Goal: Transaction & Acquisition: Book appointment/travel/reservation

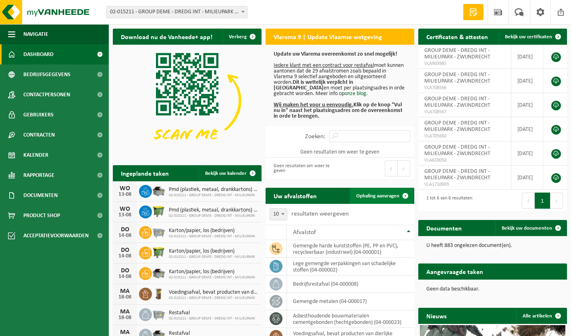
click at [373, 194] on span "Ophaling aanvragen" at bounding box center [377, 195] width 43 height 5
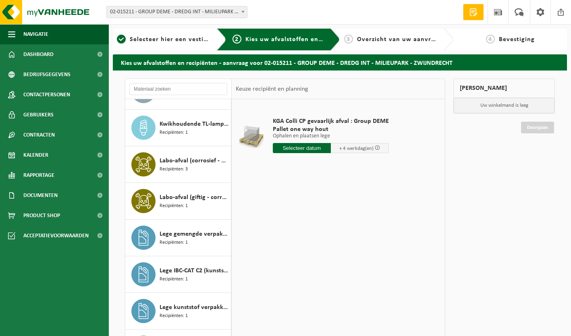
scroll to position [1330, 0]
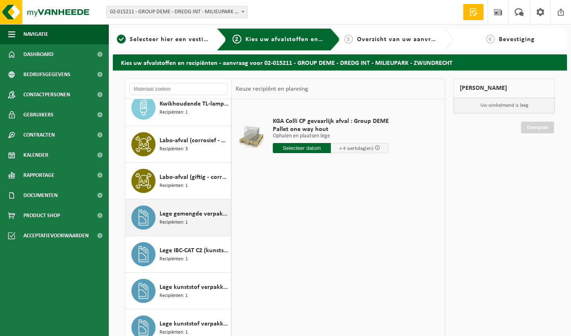
click at [181, 215] on span "Lege gemengde verpakkingen van schadelijke stoffen" at bounding box center [194, 214] width 69 height 10
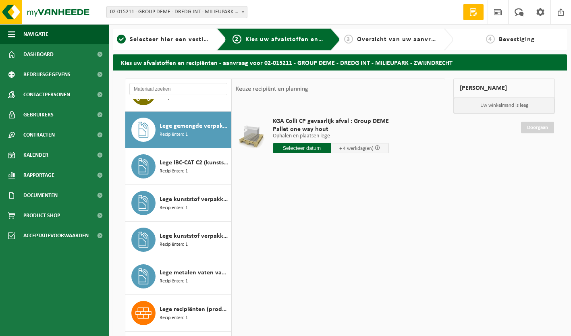
scroll to position [1431, 0]
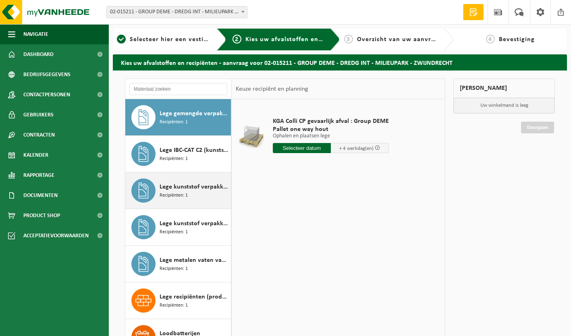
click at [188, 189] on span "Lege kunststof verpakkingen van gevaarlijke stoffen" at bounding box center [194, 187] width 69 height 10
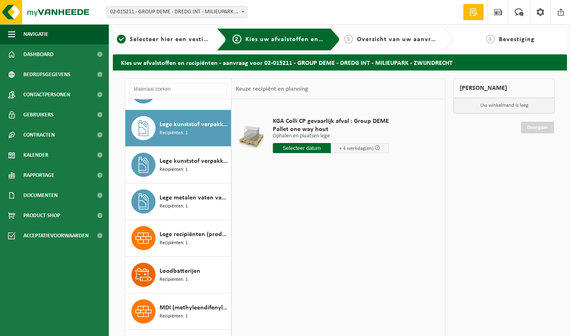
scroll to position [1504, 0]
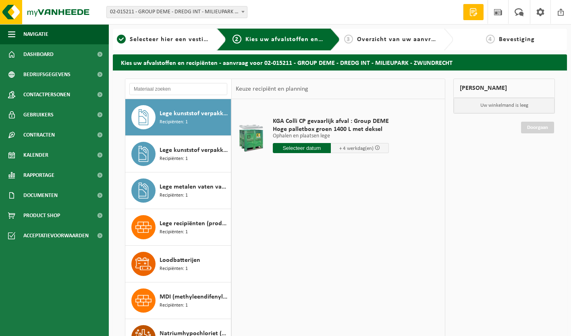
click at [304, 149] on input "text" at bounding box center [302, 148] width 58 height 10
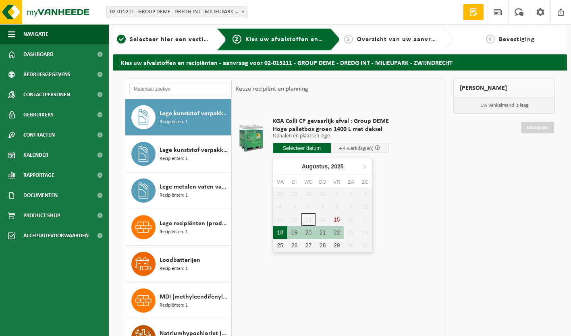
click at [281, 234] on div "18" at bounding box center [280, 232] width 14 height 13
type input "Van 2025-08-18"
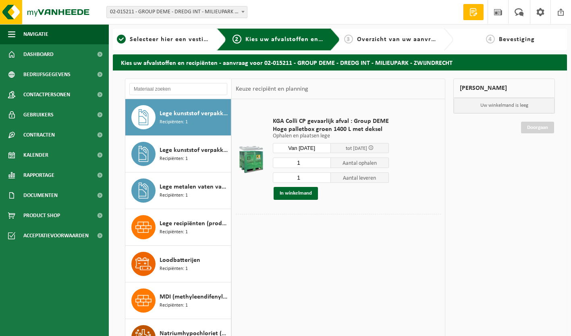
drag, startPoint x: 306, startPoint y: 163, endPoint x: 291, endPoint y: 165, distance: 15.0
click at [291, 165] on input "1" at bounding box center [302, 163] width 58 height 10
type input "2"
drag, startPoint x: 303, startPoint y: 180, endPoint x: 289, endPoint y: 181, distance: 14.6
click at [289, 181] on input "1" at bounding box center [302, 178] width 58 height 10
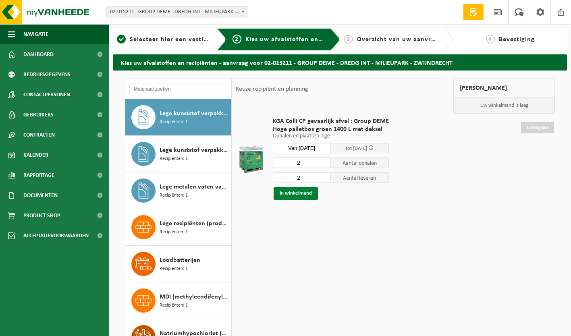
type input "2"
click at [296, 191] on button "In winkelmand" at bounding box center [296, 193] width 44 height 13
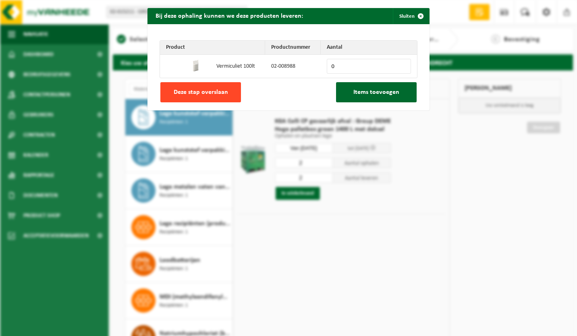
click at [208, 92] on span "Deze stap overslaan" at bounding box center [201, 92] width 54 height 6
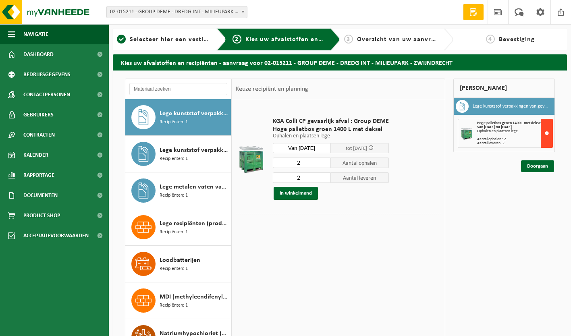
click at [547, 133] on button at bounding box center [547, 133] width 12 height 29
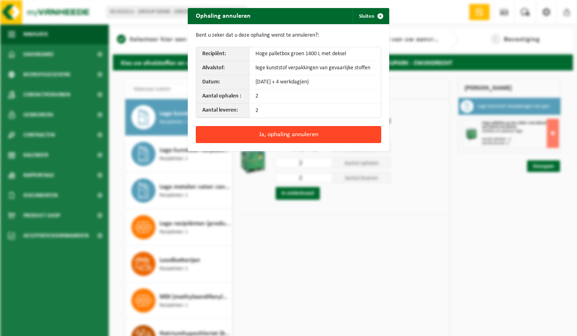
click at [294, 135] on button "Ja, ophaling annuleren" at bounding box center [288, 134] width 185 height 17
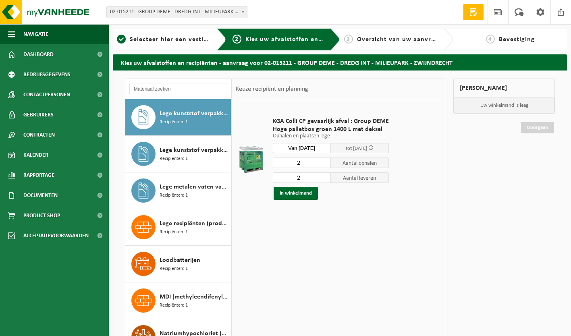
drag, startPoint x: 301, startPoint y: 161, endPoint x: 286, endPoint y: 164, distance: 15.7
click at [286, 164] on input "2" at bounding box center [302, 163] width 58 height 10
type input "1"
drag, startPoint x: 307, startPoint y: 181, endPoint x: 277, endPoint y: 181, distance: 29.8
click at [277, 181] on input "2" at bounding box center [302, 178] width 58 height 10
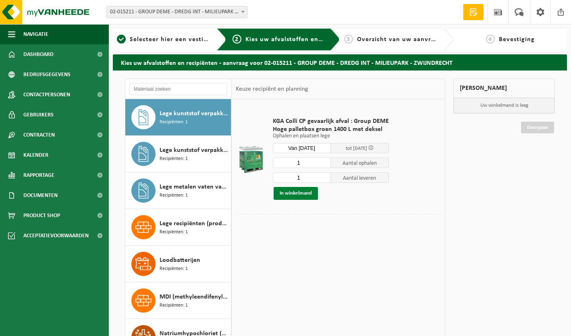
type input "1"
click at [294, 195] on button "In winkelmand" at bounding box center [296, 193] width 44 height 13
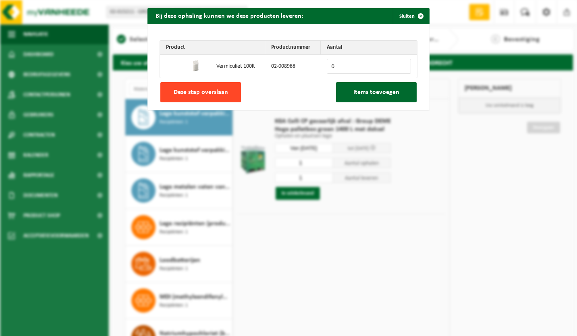
click at [194, 89] on span "Deze stap overslaan" at bounding box center [201, 92] width 54 height 6
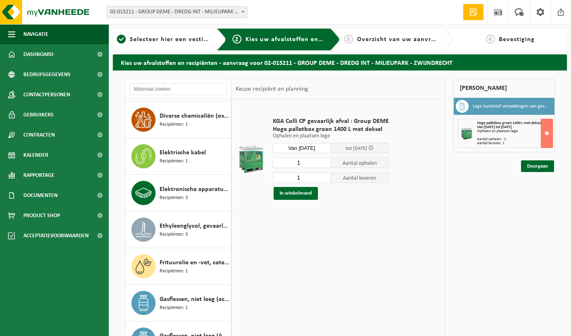
scroll to position [426, 0]
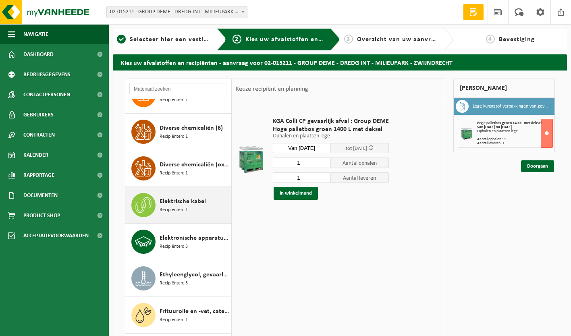
click at [189, 206] on span "Elektrische kabel" at bounding box center [183, 202] width 46 height 10
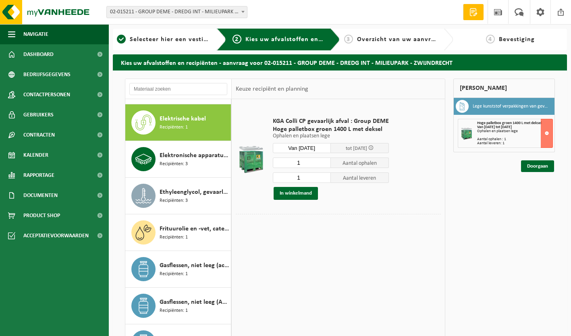
scroll to position [514, 0]
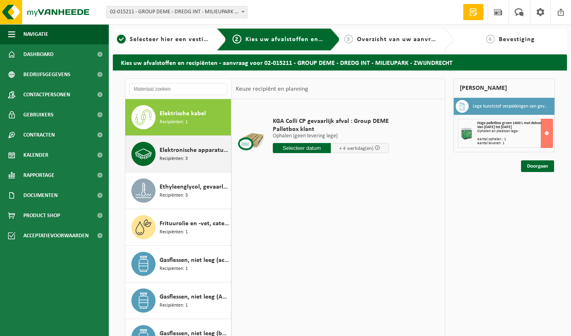
click at [179, 154] on span "Elektronische apparatuur - overige (OVE)" at bounding box center [194, 151] width 69 height 10
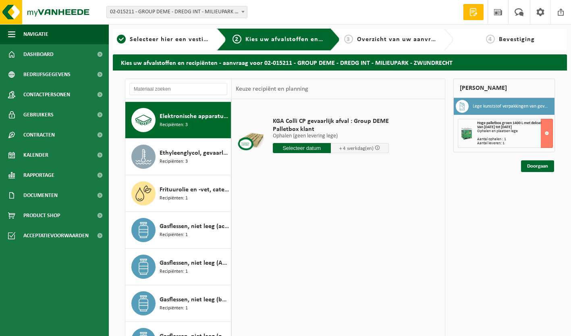
scroll to position [550, 0]
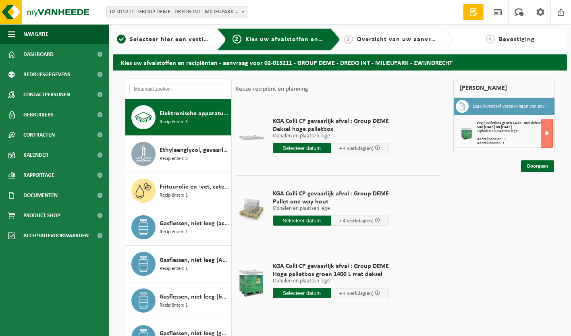
click at [314, 294] on input "text" at bounding box center [302, 293] width 58 height 10
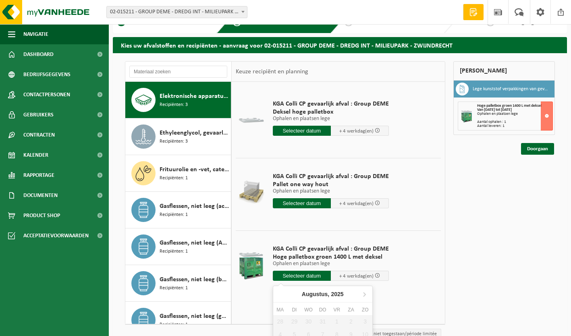
scroll to position [61, 0]
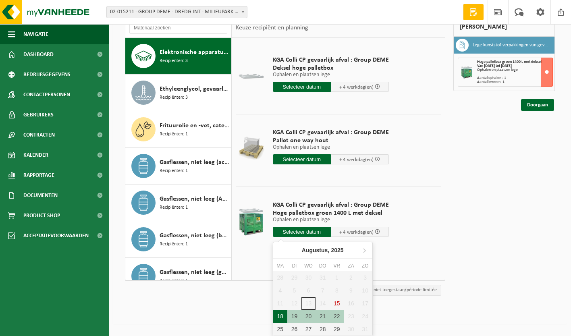
click at [281, 316] on div "18" at bounding box center [280, 316] width 14 height 13
type input "Van 2025-08-18"
type input "2025-08-18"
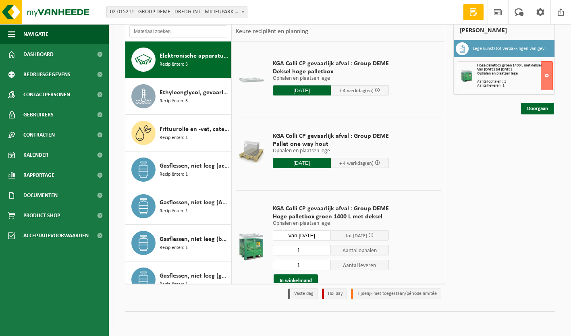
scroll to position [58, 0]
drag, startPoint x: 302, startPoint y: 251, endPoint x: 268, endPoint y: 250, distance: 33.9
click at [269, 250] on div "KGA Colli CP gevaarlijk afval : Group DEME Hoge palletbox groen 1400 L met deks…" at bounding box center [331, 246] width 124 height 99
type input "2"
drag, startPoint x: 303, startPoint y: 266, endPoint x: 282, endPoint y: 266, distance: 21.4
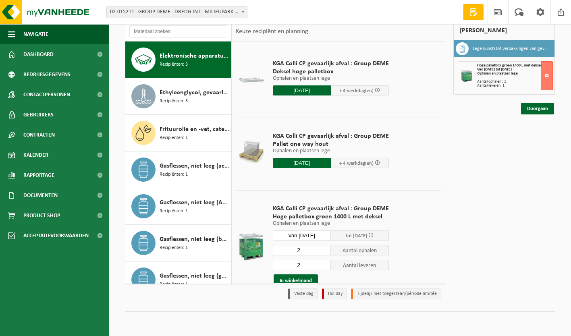
click at [282, 266] on input "2" at bounding box center [302, 265] width 58 height 10
type input "2"
click at [309, 279] on button "In winkelmand" at bounding box center [296, 281] width 44 height 13
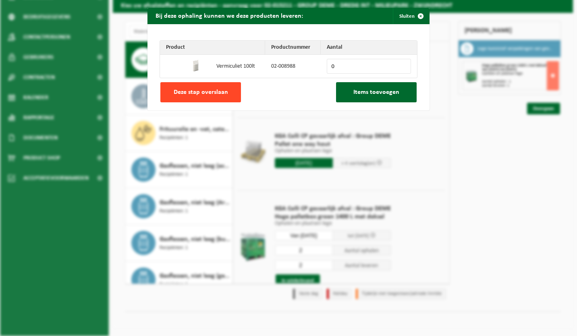
click at [192, 88] on button "Deze stap overslaan" at bounding box center [200, 92] width 81 height 20
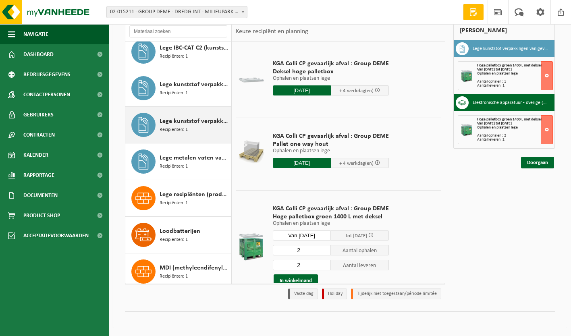
scroll to position [1477, 0]
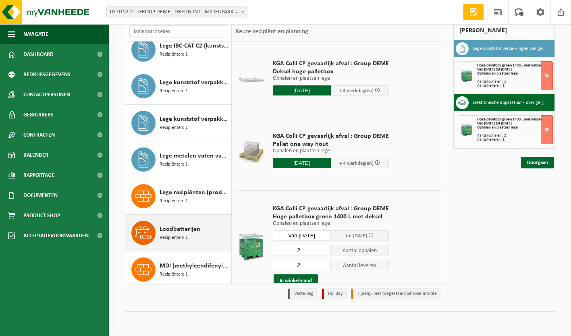
click at [185, 231] on span "Loodbatterijen" at bounding box center [180, 230] width 41 height 10
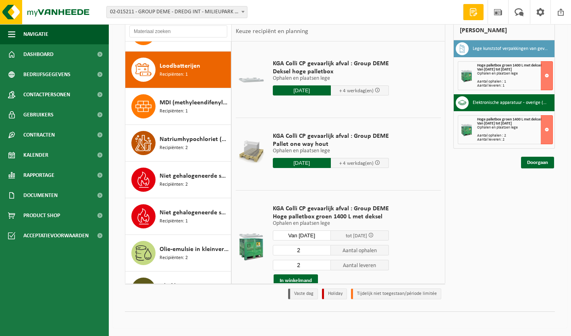
scroll to position [1651, 0]
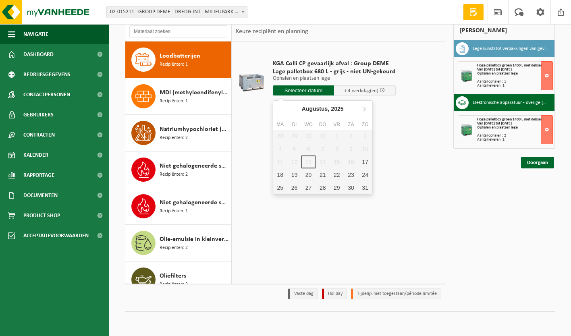
click at [308, 90] on input "text" at bounding box center [304, 90] width 62 height 10
click at [281, 175] on div "18" at bounding box center [280, 174] width 14 height 13
type input "Van 2025-08-18"
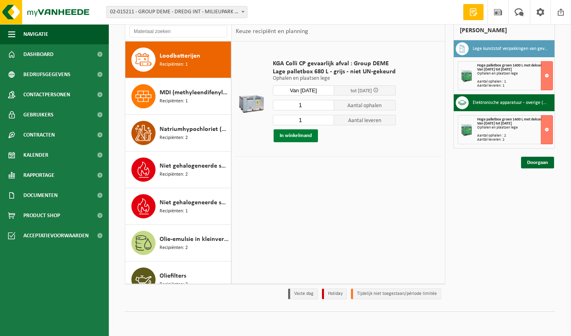
click at [300, 136] on button "In winkelmand" at bounding box center [296, 135] width 44 height 13
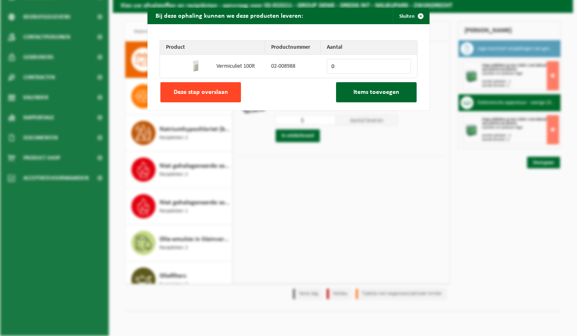
click at [221, 93] on span "Deze stap overslaan" at bounding box center [201, 92] width 54 height 6
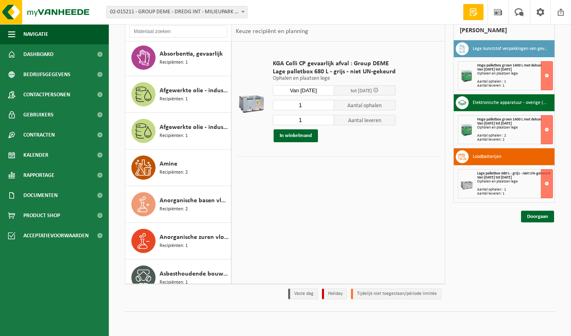
scroll to position [0, 0]
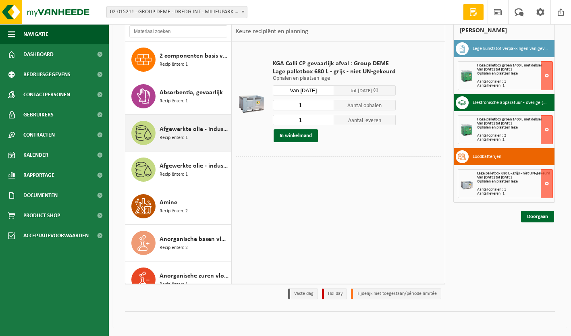
click at [185, 136] on span "Recipiënten: 1" at bounding box center [174, 138] width 28 height 8
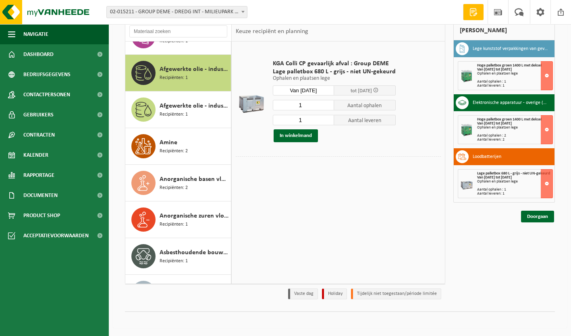
scroll to position [73, 0]
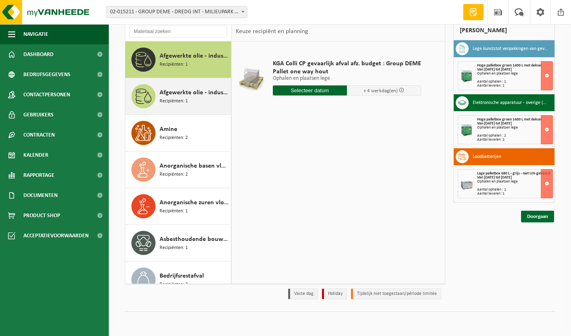
click at [182, 86] on div "Afgewerkte olie - industrie in kleinverpakking Recipiënten: 1" at bounding box center [194, 96] width 69 height 24
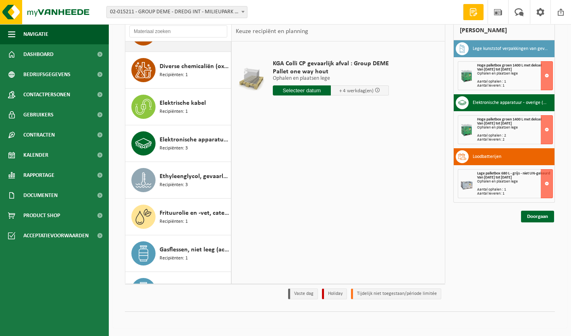
scroll to position [473, 0]
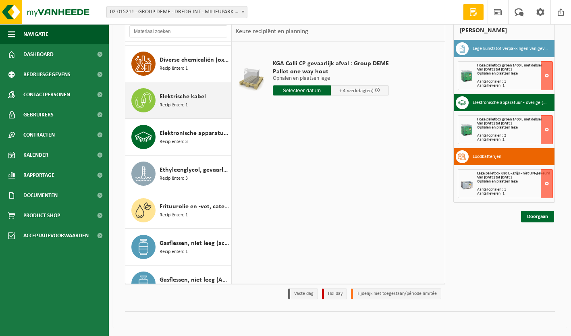
click at [195, 105] on div "Elektrische kabel Recipiënten: 1" at bounding box center [194, 100] width 69 height 24
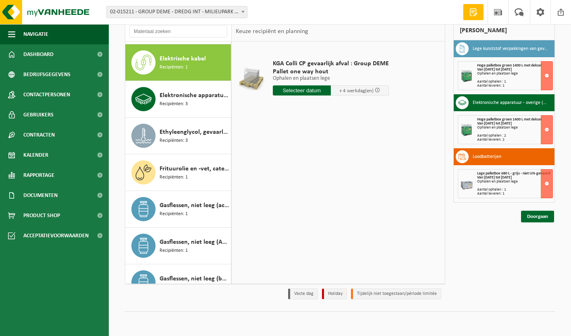
scroll to position [514, 0]
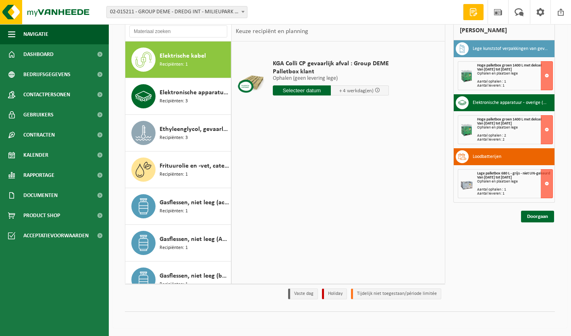
click at [302, 93] on input "text" at bounding box center [302, 90] width 58 height 10
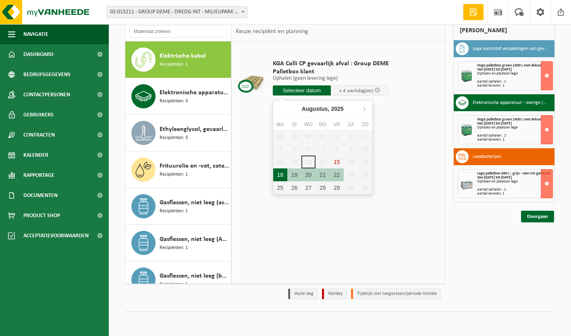
click at [282, 175] on div "18" at bounding box center [280, 174] width 14 height 13
type input "Van 2025-08-18"
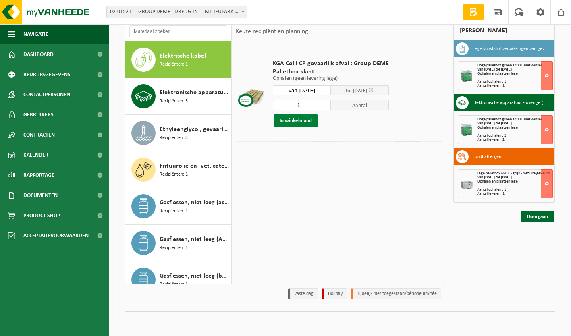
click at [308, 124] on button "In winkelmand" at bounding box center [296, 120] width 44 height 13
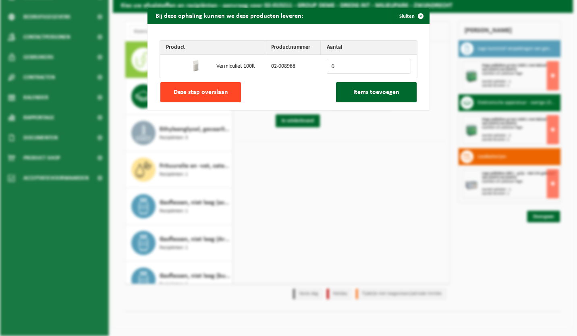
click at [210, 94] on span "Deze stap overslaan" at bounding box center [201, 92] width 54 height 6
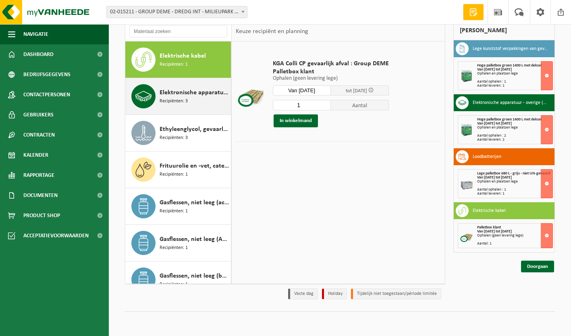
click at [180, 92] on span "Elektronische apparatuur - overige (OVE)" at bounding box center [194, 93] width 69 height 10
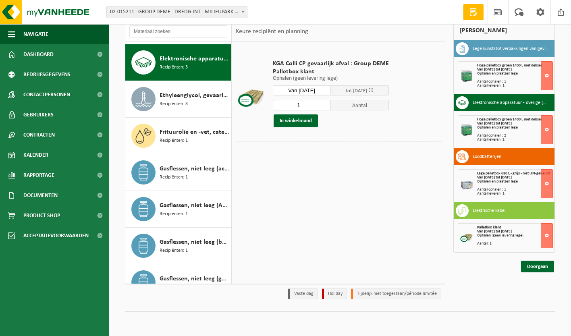
scroll to position [550, 0]
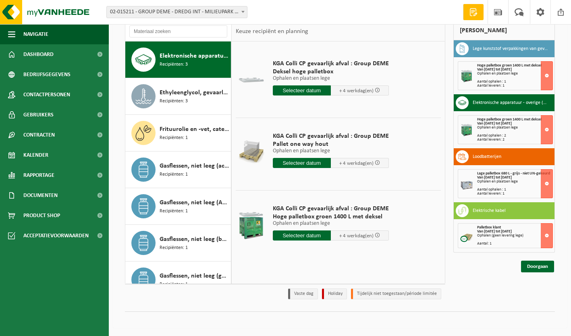
click at [297, 164] on input "text" at bounding box center [302, 163] width 58 height 10
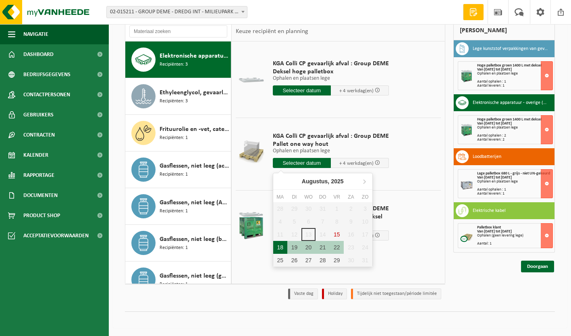
click at [284, 251] on div "18" at bounding box center [280, 247] width 14 height 13
type input "Van 2025-08-18"
type input "2025-08-18"
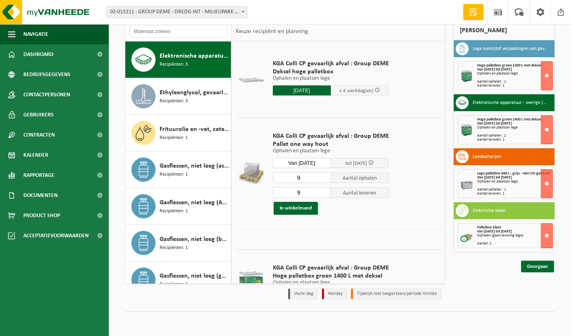
drag, startPoint x: 305, startPoint y: 180, endPoint x: 289, endPoint y: 180, distance: 15.3
click at [289, 180] on input "9" at bounding box center [302, 178] width 58 height 10
type input "1"
drag, startPoint x: 300, startPoint y: 195, endPoint x: 286, endPoint y: 195, distance: 14.1
click at [286, 195] on input "9" at bounding box center [302, 192] width 58 height 10
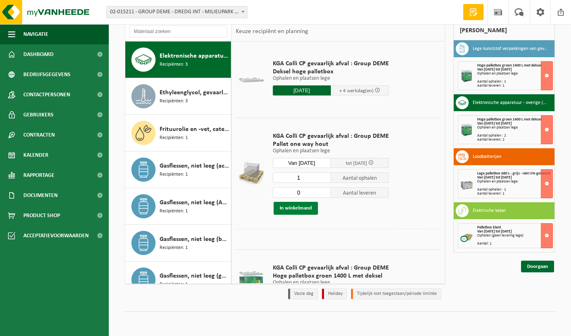
type input "0"
click at [298, 208] on button "In winkelmand" at bounding box center [296, 208] width 44 height 13
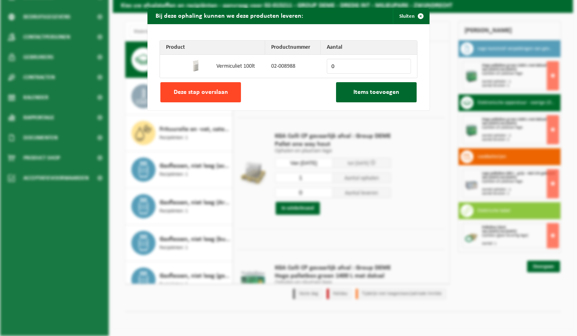
click at [206, 93] on span "Deze stap overslaan" at bounding box center [201, 92] width 54 height 6
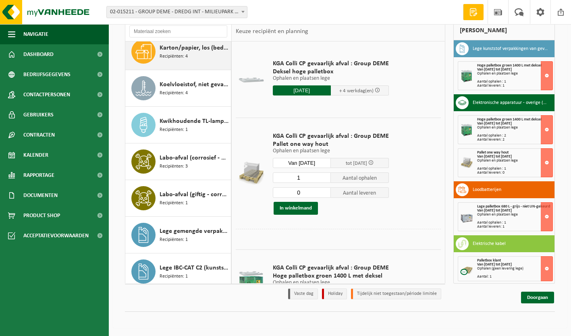
scroll to position [1266, 0]
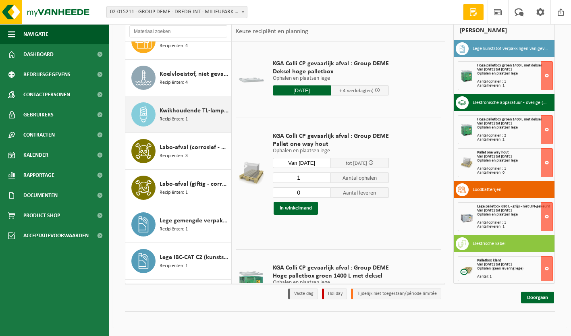
click at [188, 112] on span "Kwikhoudende TL-lampen" at bounding box center [194, 111] width 69 height 10
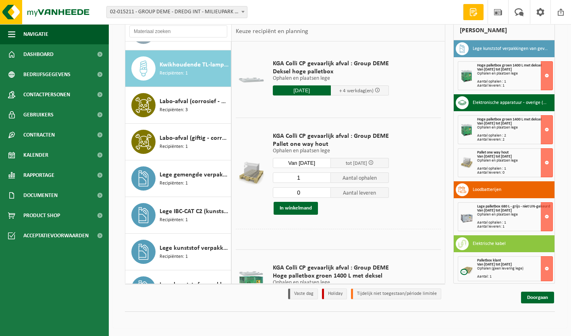
scroll to position [1321, 0]
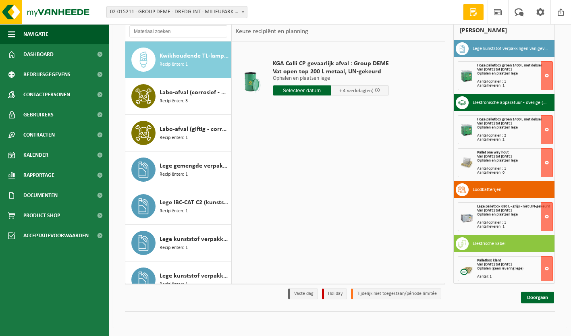
click at [308, 91] on input "text" at bounding box center [302, 90] width 58 height 10
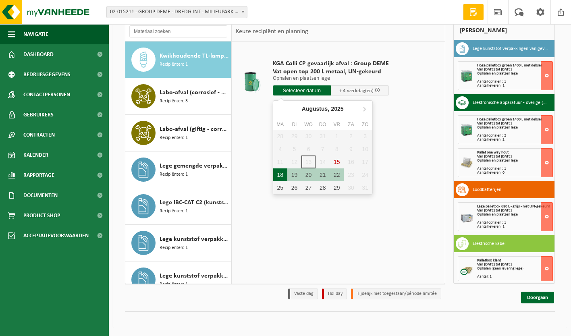
click at [280, 176] on div "18" at bounding box center [280, 174] width 14 height 13
type input "Van 2025-08-18"
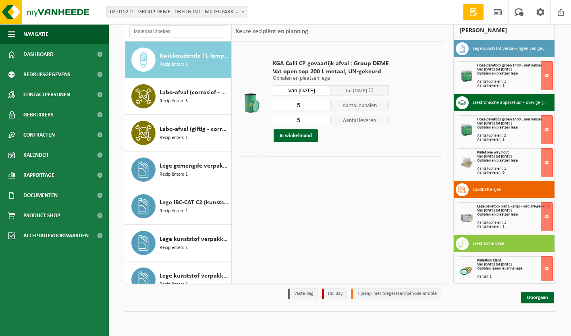
drag, startPoint x: 306, startPoint y: 105, endPoint x: 281, endPoint y: 102, distance: 25.2
click at [281, 102] on input "5" at bounding box center [302, 105] width 58 height 10
type input "1"
drag, startPoint x: 308, startPoint y: 120, endPoint x: 242, endPoint y: 125, distance: 66.7
click at [242, 125] on tr "KGA Colli CP gevaarlijk afval : Group DEME Vat open top 200 L metaal, UN-gekeur…" at bounding box center [338, 101] width 205 height 111
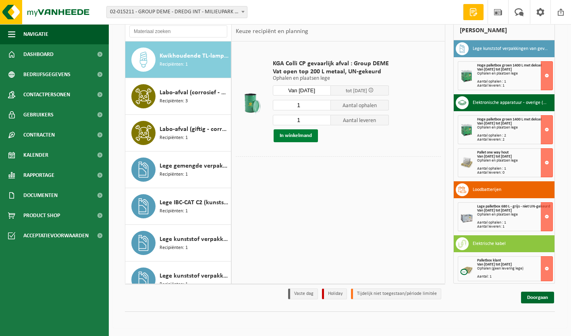
type input "1"
click at [300, 136] on button "In winkelmand" at bounding box center [296, 135] width 44 height 13
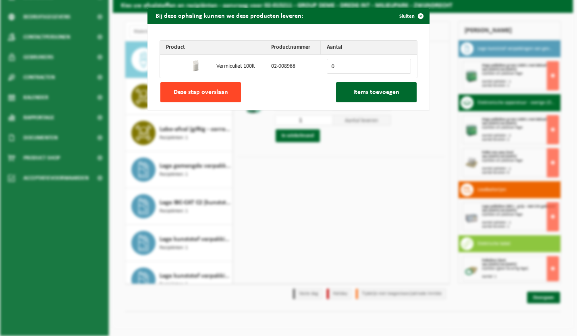
click at [210, 93] on span "Deze stap overslaan" at bounding box center [201, 92] width 54 height 6
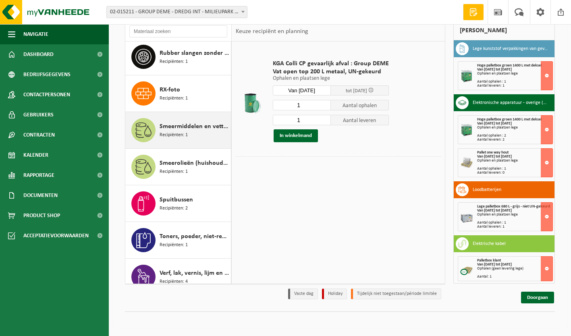
scroll to position [2207, 0]
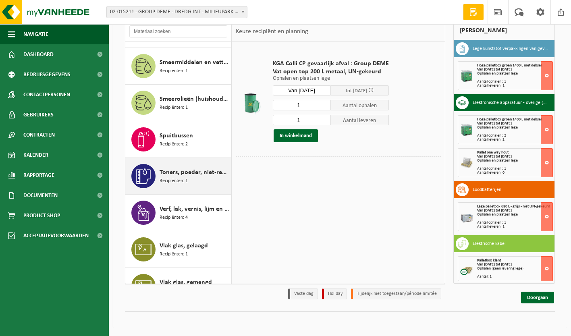
click at [185, 175] on span "Toners, poeder, niet-recycleerbaar, niet gevaarlijk" at bounding box center [194, 173] width 69 height 10
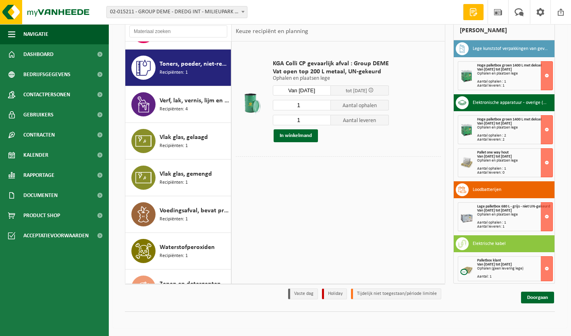
scroll to position [2384, 0]
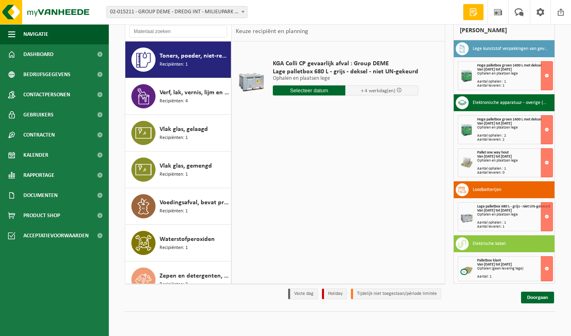
click at [300, 92] on input "text" at bounding box center [309, 90] width 73 height 10
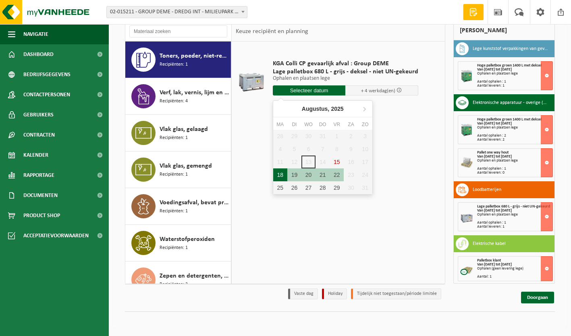
click at [281, 177] on div "18" at bounding box center [280, 174] width 14 height 13
type input "Van 2025-08-18"
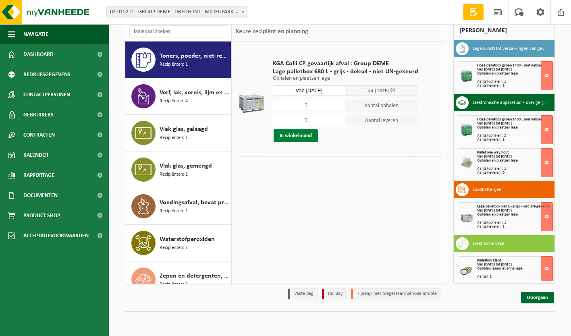
click at [296, 136] on button "In winkelmand" at bounding box center [296, 135] width 44 height 13
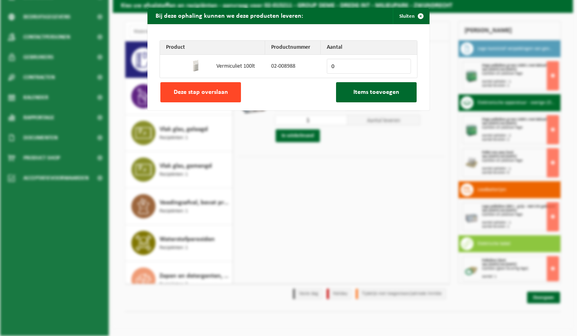
click at [213, 92] on span "Deze stap overslaan" at bounding box center [201, 92] width 54 height 6
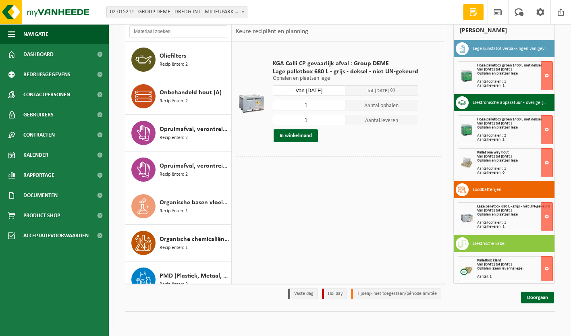
scroll to position [1870, 0]
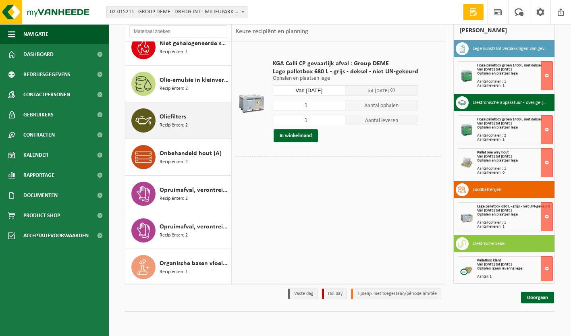
click at [189, 120] on div "Oliefilters Recipiënten: 2" at bounding box center [194, 120] width 69 height 24
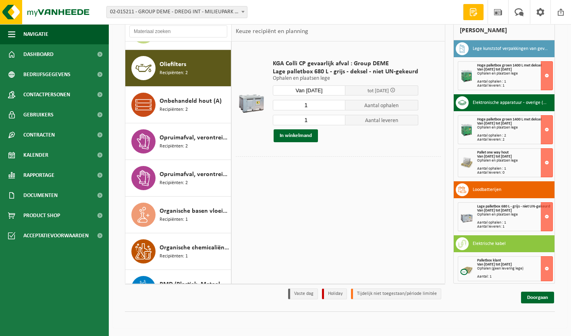
scroll to position [1871, 0]
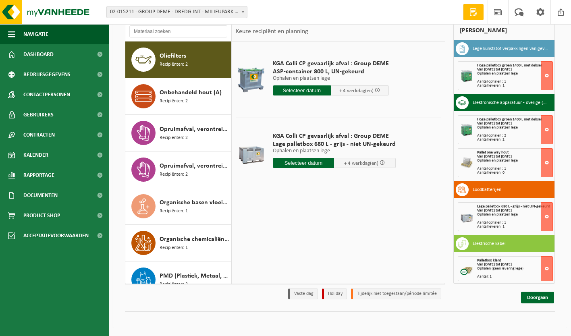
click at [317, 165] on input "text" at bounding box center [304, 163] width 62 height 10
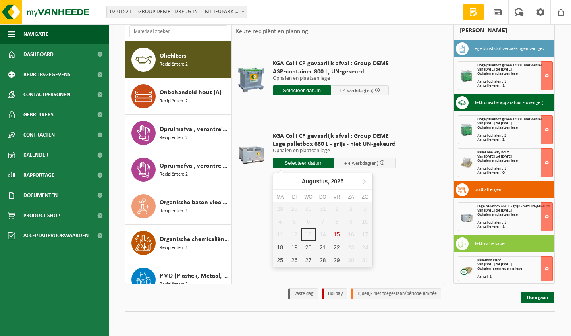
click at [403, 233] on div "KGA Colli CP gevaarlijk afval : Group DEME ASP-container 800 L, UN-gekeurd Opha…" at bounding box center [338, 163] width 213 height 242
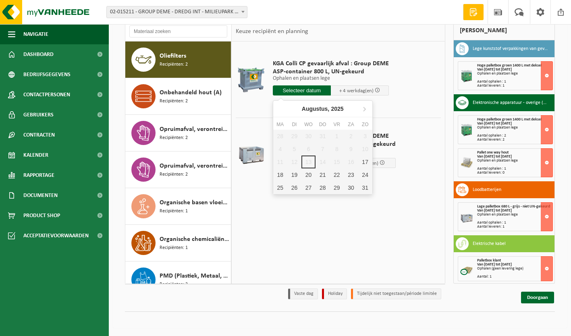
click at [298, 89] on input "text" at bounding box center [302, 90] width 58 height 10
click at [282, 177] on div "18" at bounding box center [280, 174] width 14 height 13
type input "Van 2025-08-18"
type input "2025-08-18"
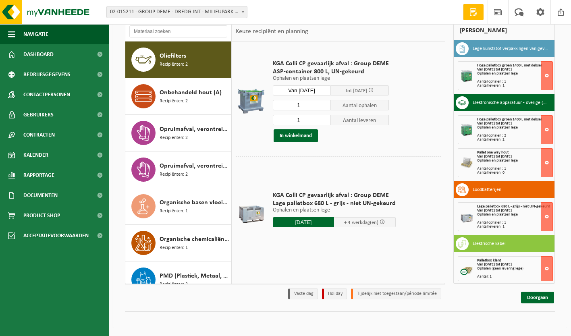
click at [425, 148] on td "KGA Colli CP gevaarlijk afval : Group DEME ASP-container 800 L, UN-gekeurd Opha…" at bounding box center [354, 101] width 175 height 111
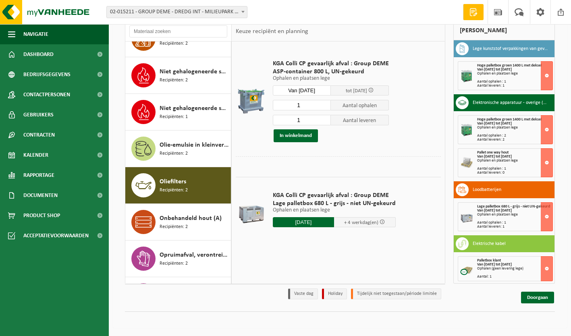
scroll to position [1740, 0]
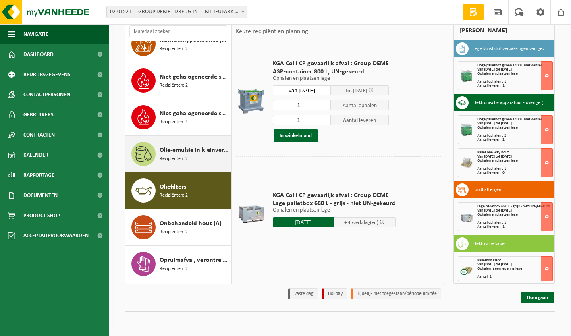
click at [187, 148] on span "Olie-emulsie in kleinverpakking" at bounding box center [194, 151] width 69 height 10
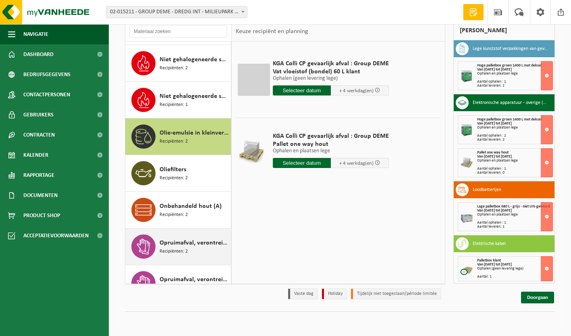
scroll to position [1723, 0]
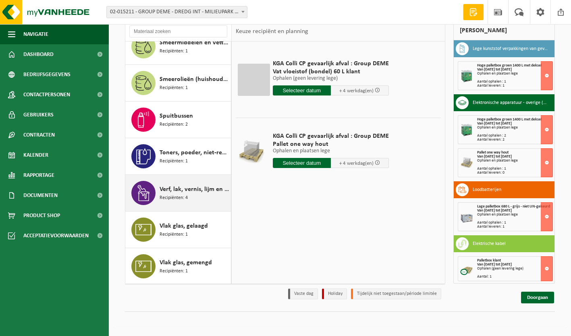
click at [179, 185] on span "Verf, lak, vernis, lijm en inkt, industrieel in kleinverpakking" at bounding box center [194, 190] width 69 height 10
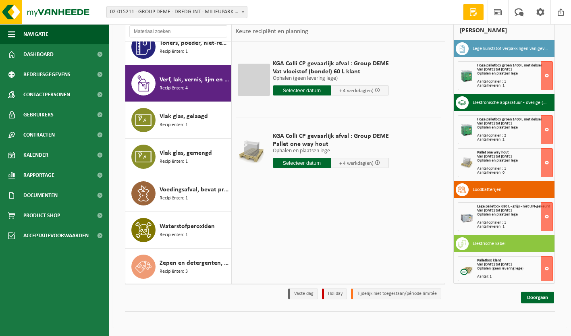
scroll to position [2421, 0]
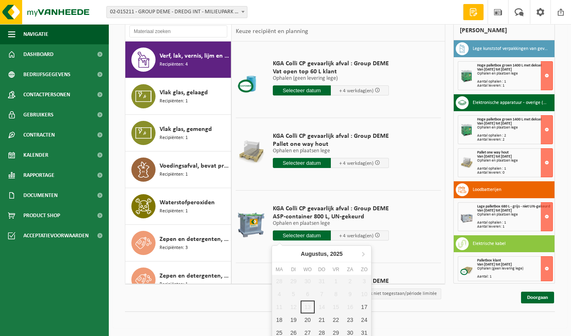
click at [301, 237] on input "text" at bounding box center [302, 236] width 58 height 10
click at [279, 320] on div "18" at bounding box center [279, 320] width 14 height 13
type input "Van 2025-08-18"
type input "2025-08-18"
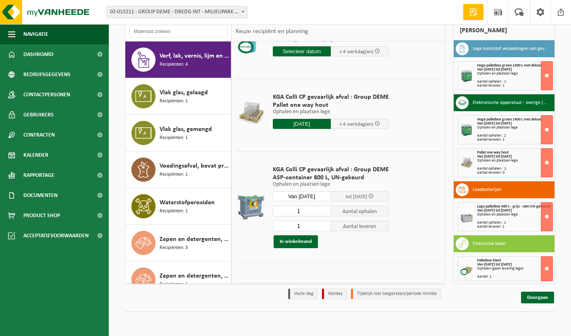
scroll to position [50, 0]
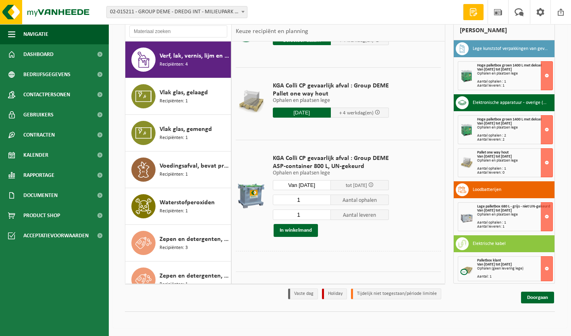
drag, startPoint x: 304, startPoint y: 199, endPoint x: 283, endPoint y: 202, distance: 21.5
click at [283, 202] on input "1" at bounding box center [302, 200] width 58 height 10
click at [302, 200] on input "1" at bounding box center [302, 200] width 58 height 10
click at [302, 233] on button "In winkelmand" at bounding box center [296, 230] width 44 height 13
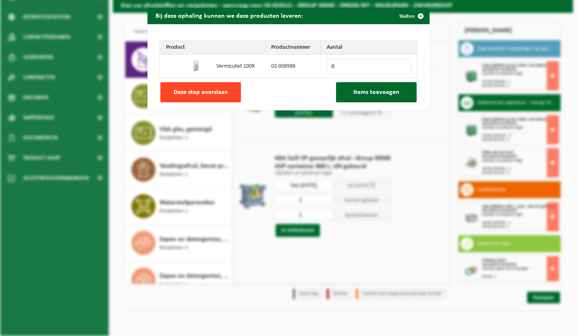
click at [188, 94] on span "Deze stap overslaan" at bounding box center [201, 92] width 54 height 6
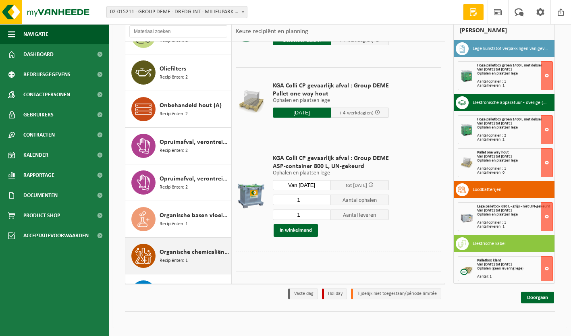
scroll to position [1857, 0]
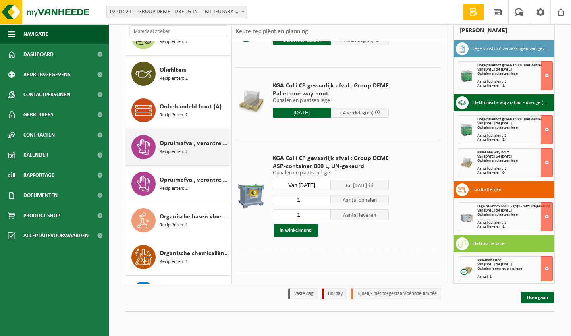
click at [189, 148] on div "Opruimafval, verontreinigd met diverse gevaarlijke afvalstoffen Recipiënten: 2" at bounding box center [194, 147] width 69 height 24
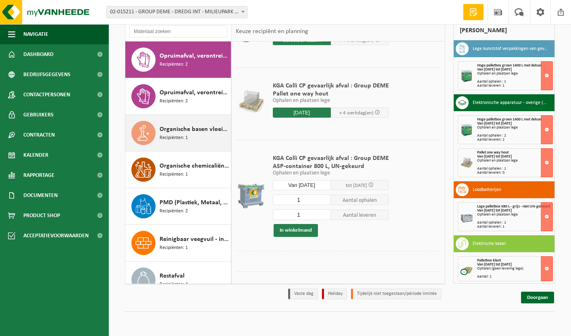
scroll to position [0, 0]
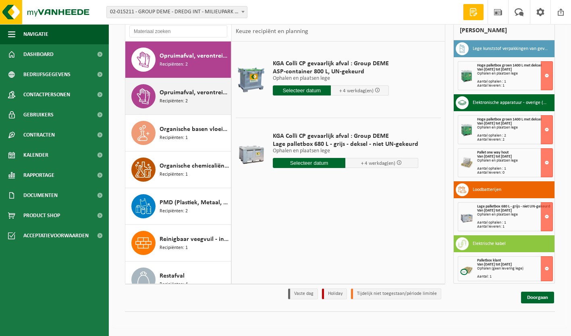
click at [191, 94] on span "Opruimafval, verontreinigd met olie" at bounding box center [194, 93] width 69 height 10
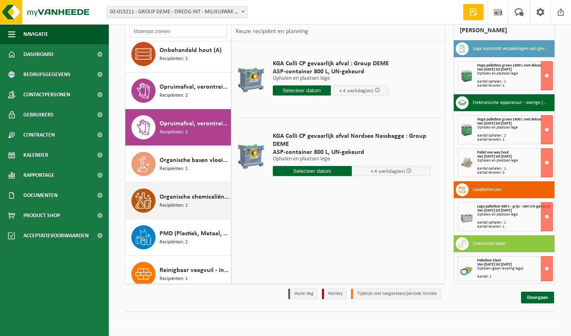
scroll to position [1890, 0]
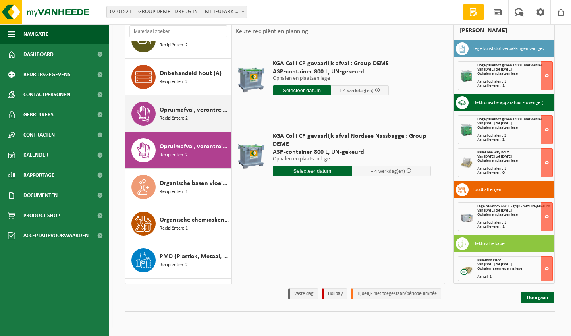
click at [183, 115] on span "Recipiënten: 2" at bounding box center [174, 119] width 28 height 8
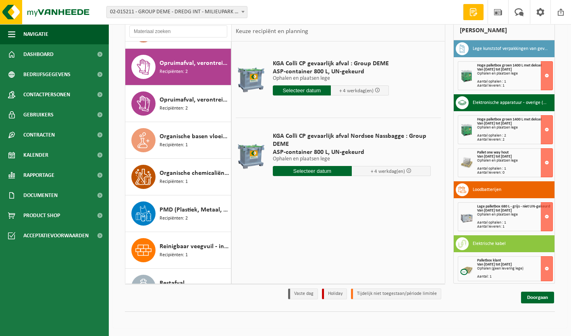
scroll to position [1944, 0]
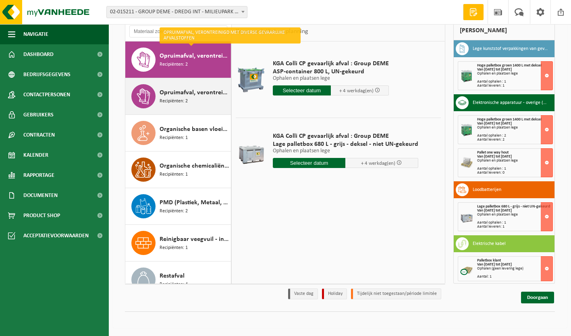
click at [180, 96] on span "Opruimafval, verontreinigd met olie" at bounding box center [194, 93] width 69 height 10
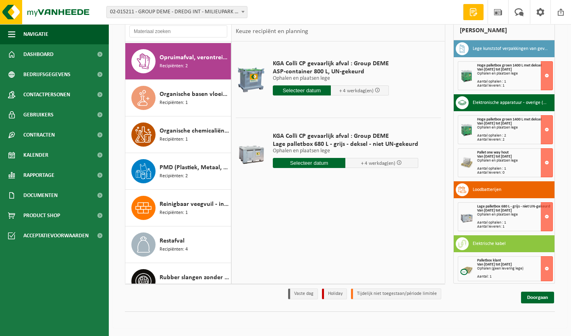
scroll to position [1981, 0]
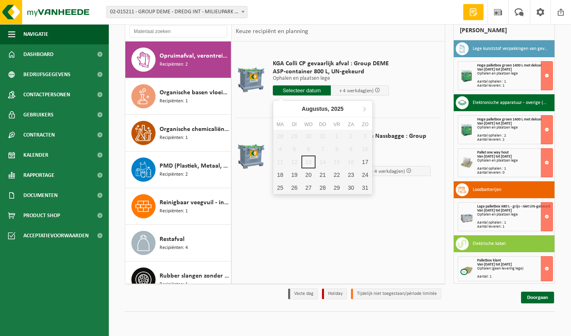
click at [303, 92] on input "text" at bounding box center [302, 90] width 58 height 10
click at [280, 173] on div "18" at bounding box center [280, 174] width 14 height 13
type input "Van 2025-08-18"
type input "2025-08-18"
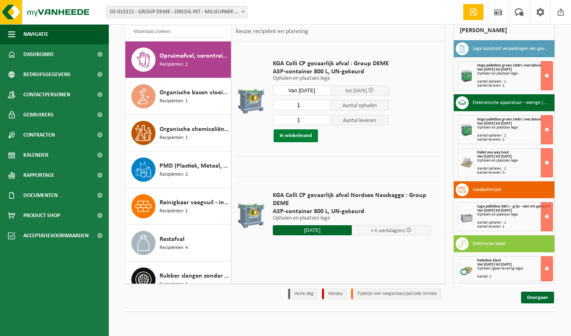
click at [301, 137] on button "In winkelmand" at bounding box center [296, 135] width 44 height 13
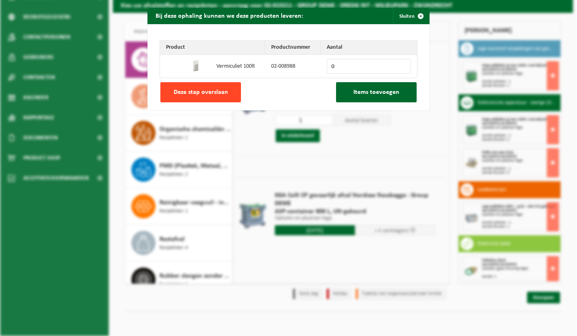
click at [209, 94] on span "Deze stap overslaan" at bounding box center [201, 92] width 54 height 6
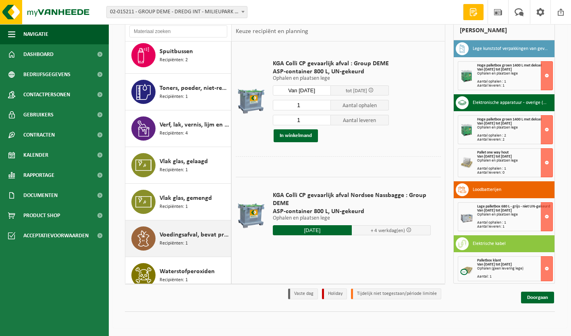
scroll to position [2283, 0]
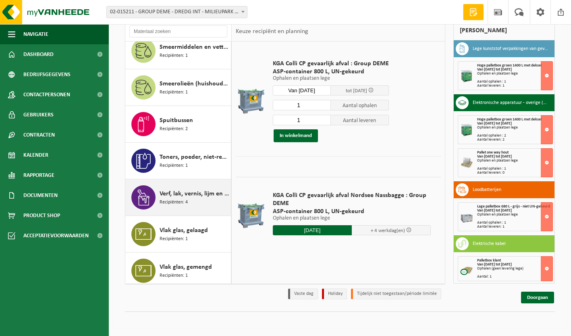
click at [177, 195] on span "Verf, lak, vernis, lijm en inkt, industrieel in kleinverpakking" at bounding box center [194, 194] width 69 height 10
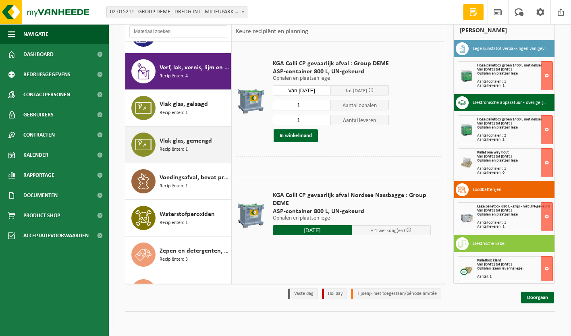
scroll to position [2421, 0]
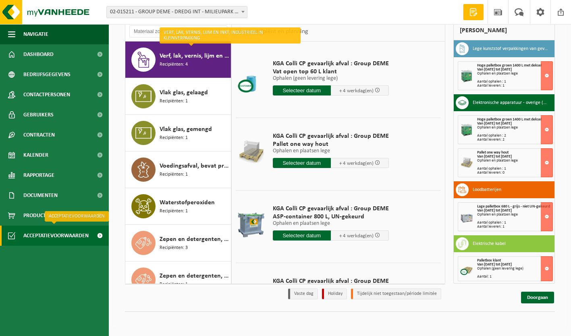
click at [54, 235] on span "Acceptatievoorwaarden" at bounding box center [55, 236] width 65 height 20
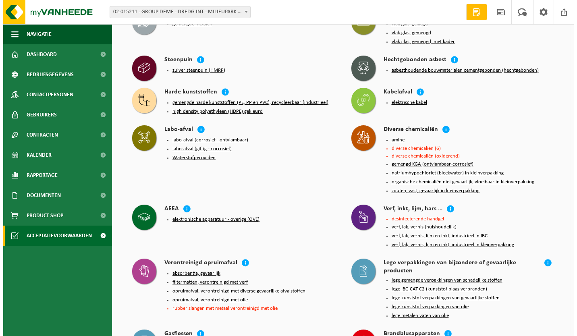
scroll to position [232, 0]
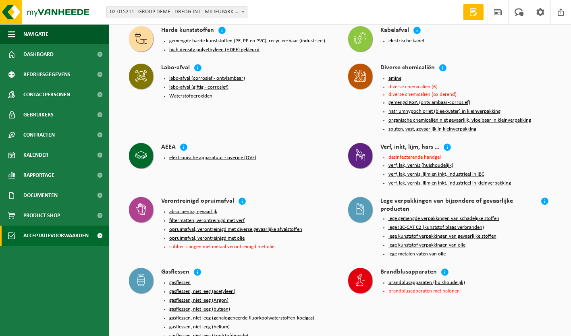
click at [418, 162] on button "verf, lak, vernis (huishoudelijk)" at bounding box center [421, 165] width 65 height 6
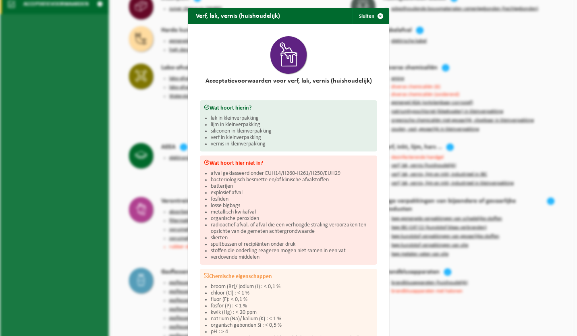
scroll to position [10, 0]
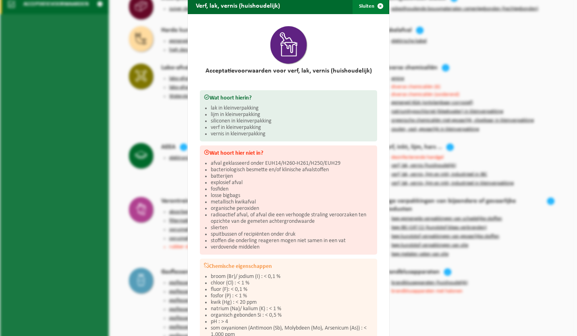
click at [377, 7] on span "button" at bounding box center [380, 6] width 16 height 16
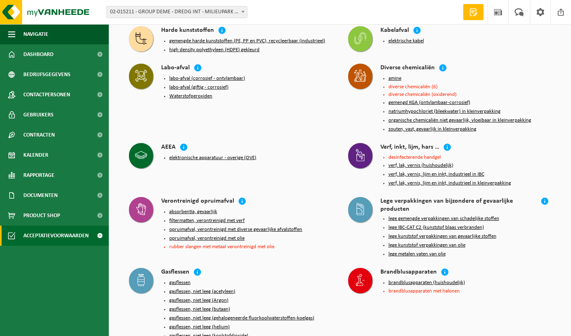
click at [459, 180] on button "verf, lak, vernis, lijm en inkt, industrieel in kleinverpakking" at bounding box center [450, 183] width 123 height 6
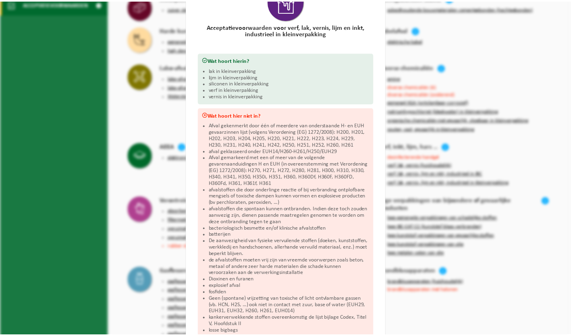
scroll to position [0, 0]
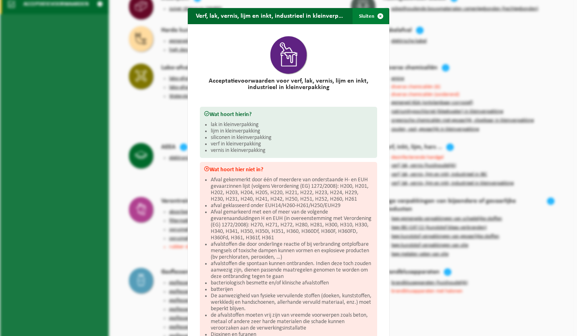
click at [379, 14] on span "button" at bounding box center [380, 16] width 16 height 16
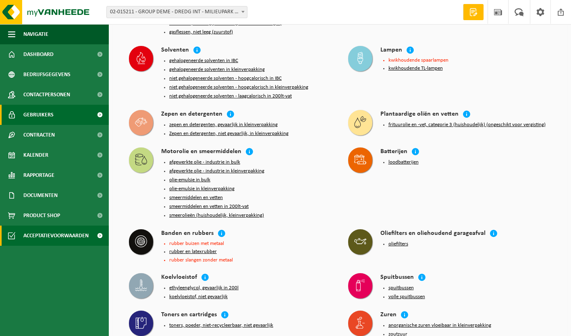
scroll to position [574, 0]
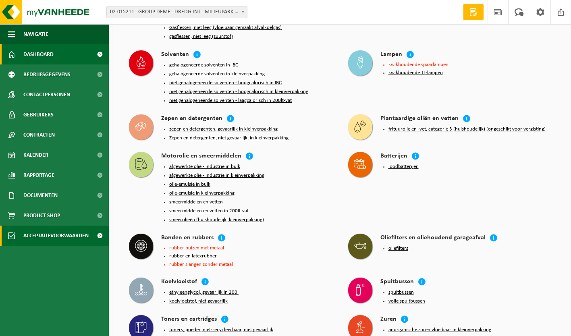
click at [44, 52] on span "Dashboard" at bounding box center [38, 54] width 30 height 20
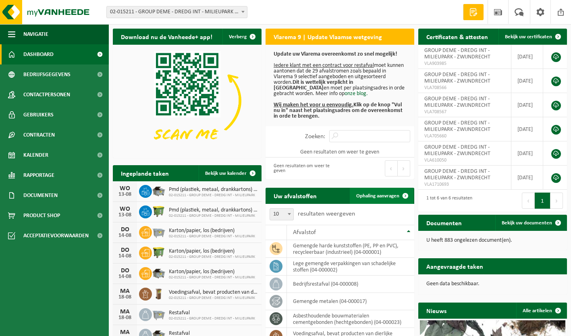
click at [366, 195] on span "Ophaling aanvragen" at bounding box center [377, 195] width 43 height 5
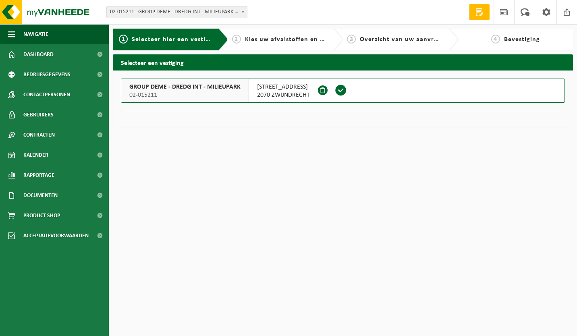
click at [202, 83] on span "GROUP DEME - DREDG INT - MILIEUPARK" at bounding box center [184, 87] width 111 height 8
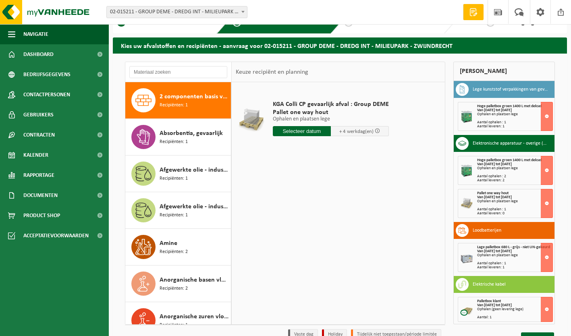
scroll to position [58, 0]
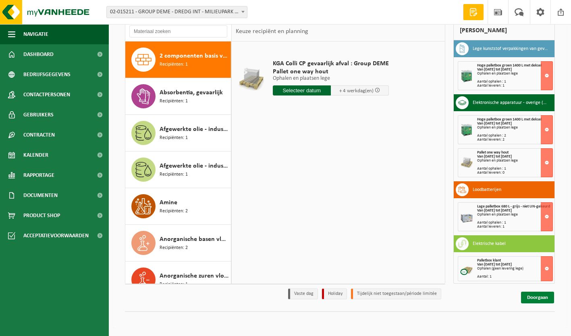
click at [542, 297] on link "Doorgaan" at bounding box center [537, 298] width 33 height 12
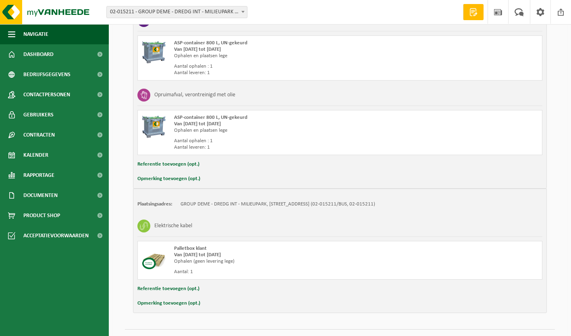
scroll to position [663, 0]
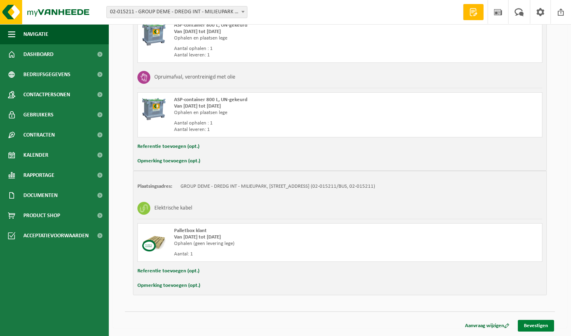
click at [537, 329] on link "Bevestigen" at bounding box center [536, 326] width 36 height 12
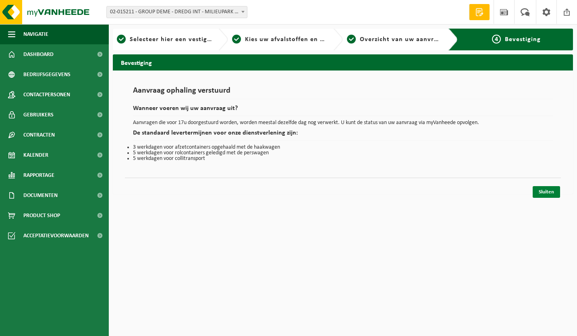
click at [546, 193] on link "Sluiten" at bounding box center [546, 192] width 27 height 12
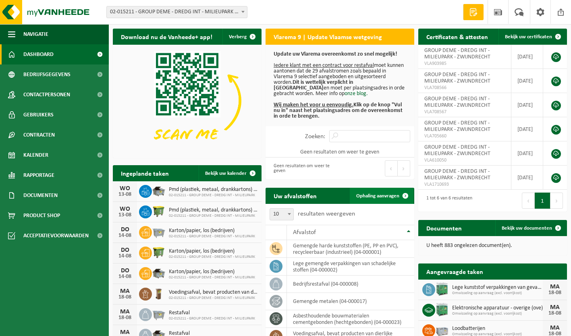
click at [373, 193] on span "Ophaling aanvragen" at bounding box center [377, 195] width 43 height 5
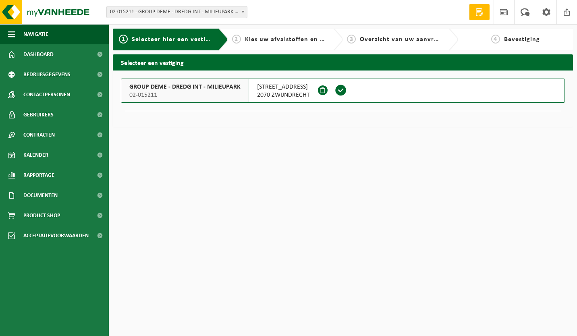
click at [188, 91] on span "GROUP DEME - DREDG INT - MILIEUPARK" at bounding box center [184, 87] width 111 height 8
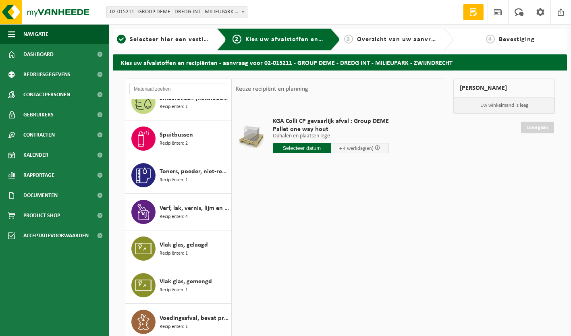
scroll to position [2328, 0]
